Goal: Transaction & Acquisition: Purchase product/service

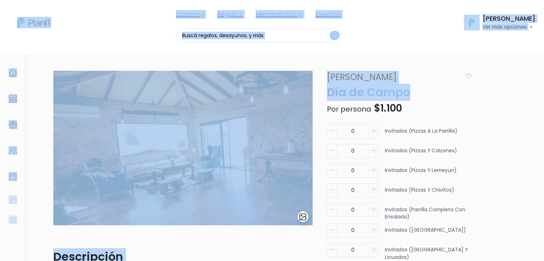
drag, startPoint x: 544, startPoint y: 60, endPoint x: 549, endPoint y: 77, distance: 18.3
click at [544, 77] on html "Catering Regalos Merchandising Eventos Catering Regalos Merchandising Eventos C…" at bounding box center [272, 130] width 544 height 261
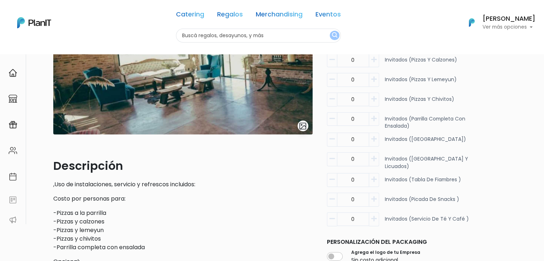
scroll to position [0, 0]
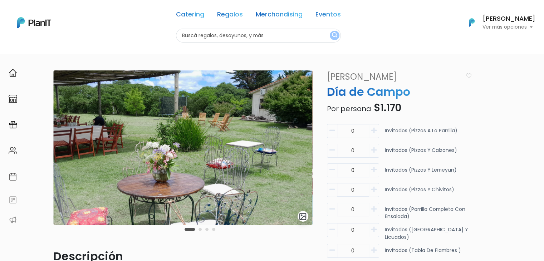
click at [200, 227] on div "Carousel Pagination" at bounding box center [200, 229] width 34 height 9
click at [200, 228] on button "Carousel Page 2" at bounding box center [200, 229] width 3 height 3
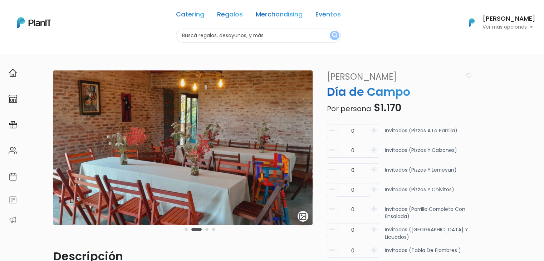
click at [209, 230] on div "Carousel Pagination" at bounding box center [200, 229] width 34 height 9
click at [207, 230] on button "Carousel Page 3" at bounding box center [206, 229] width 3 height 3
click at [212, 230] on button "Carousel Page 4" at bounding box center [213, 229] width 3 height 3
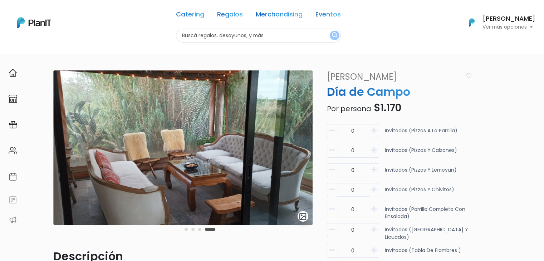
click at [218, 230] on div "slide 5 of 4" at bounding box center [182, 160] width 259 height 178
click at [203, 230] on div "Carousel Pagination" at bounding box center [200, 229] width 34 height 9
click at [200, 230] on button "Carousel Page 3" at bounding box center [199, 229] width 3 height 3
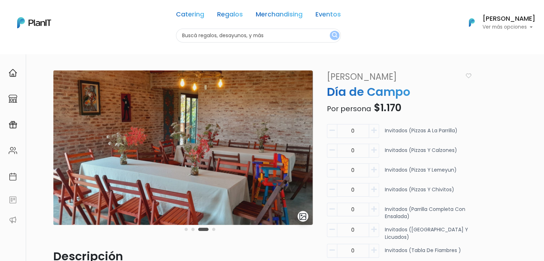
click at [195, 230] on div "Carousel Pagination" at bounding box center [200, 229] width 34 height 9
click at [193, 230] on button "Carousel Page 2" at bounding box center [192, 229] width 3 height 3
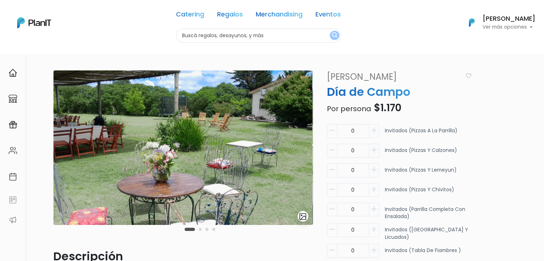
click at [200, 230] on button "Carousel Page 2" at bounding box center [200, 229] width 3 height 3
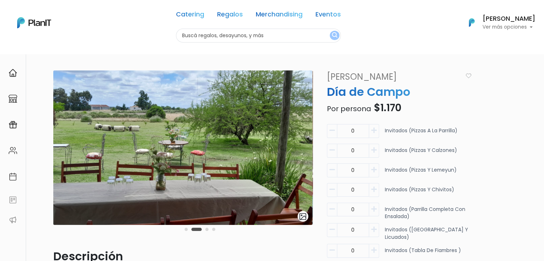
click at [204, 229] on div "Carousel Pagination" at bounding box center [200, 229] width 34 height 9
click at [489, 76] on div "slide 3 of 4 Descripción ,Uso de instalaciones, servicio y refrescos incluidos:…" at bounding box center [279, 251] width 460 height 361
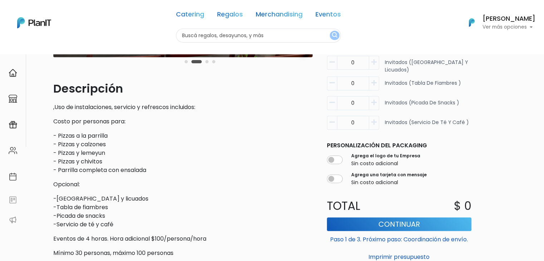
scroll to position [173, 0]
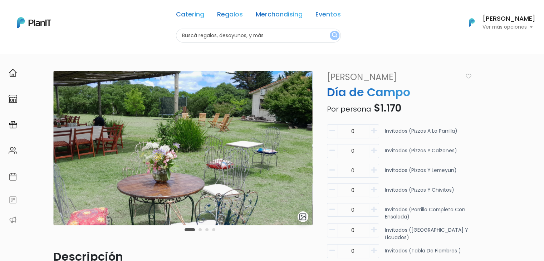
click at [212, 38] on input "text" at bounding box center [258, 36] width 165 height 14
type input "flow"
click at [330, 31] on button "submit" at bounding box center [335, 35] width 10 height 9
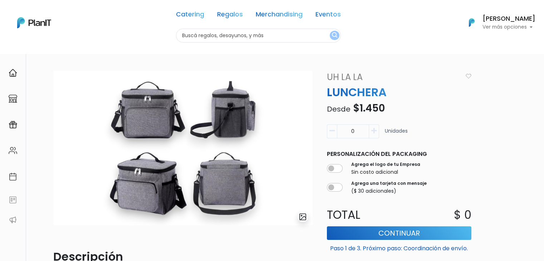
click at [191, 39] on input "text" at bounding box center [258, 36] width 165 height 14
type input "flores"
click at [330, 31] on button "submit" at bounding box center [335, 35] width 10 height 9
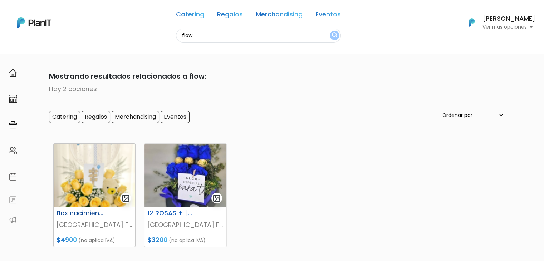
click at [78, 159] on img at bounding box center [95, 175] width 82 height 63
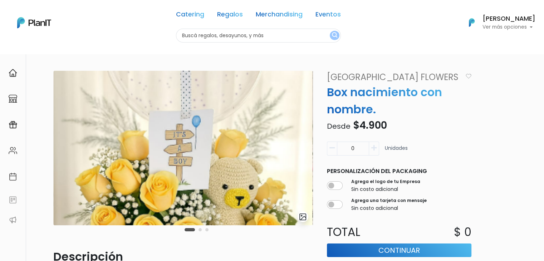
click at [196, 228] on div "Carousel Pagination" at bounding box center [197, 229] width 28 height 9
click at [199, 229] on button "Carousel Page 2" at bounding box center [200, 229] width 3 height 3
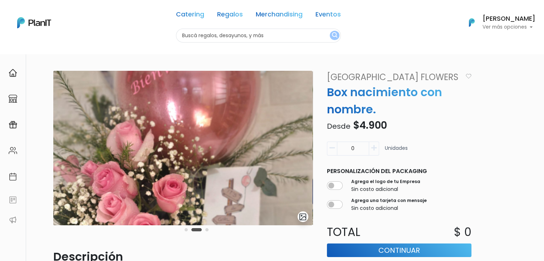
click at [203, 230] on div "Carousel Pagination" at bounding box center [197, 229] width 28 height 9
click at [209, 230] on div "Carousel Pagination" at bounding box center [197, 229] width 28 height 9
click at [207, 230] on button "Carousel Page 3" at bounding box center [206, 229] width 3 height 3
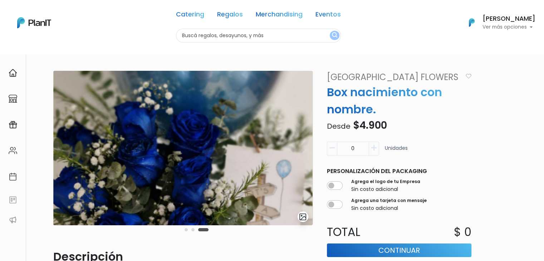
click at [183, 230] on div "Carousel Pagination" at bounding box center [197, 229] width 28 height 9
click at [188, 231] on div "Carousel Pagination" at bounding box center [197, 229] width 28 height 9
click at [183, 230] on div "Carousel Pagination" at bounding box center [197, 229] width 28 height 9
click at [186, 229] on button "Carousel Page 1" at bounding box center [186, 229] width 3 height 3
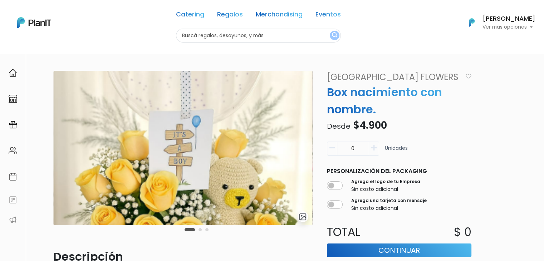
click at [199, 230] on button "Carousel Page 2" at bounding box center [200, 229] width 3 height 3
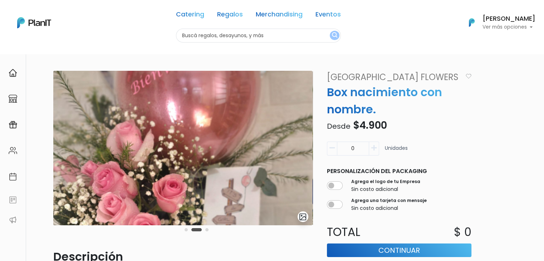
click at [204, 231] on div "Carousel Pagination" at bounding box center [197, 229] width 28 height 9
click at [207, 231] on button "Carousel Page 3" at bounding box center [206, 229] width 3 height 3
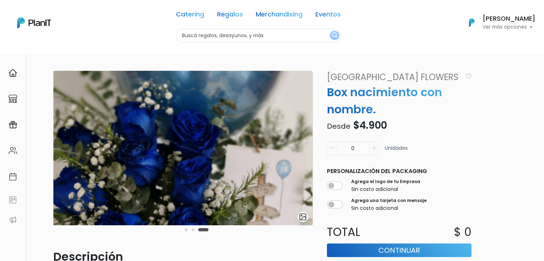
click at [118, 85] on img at bounding box center [182, 148] width 259 height 155
